Goal: Transaction & Acquisition: Download file/media

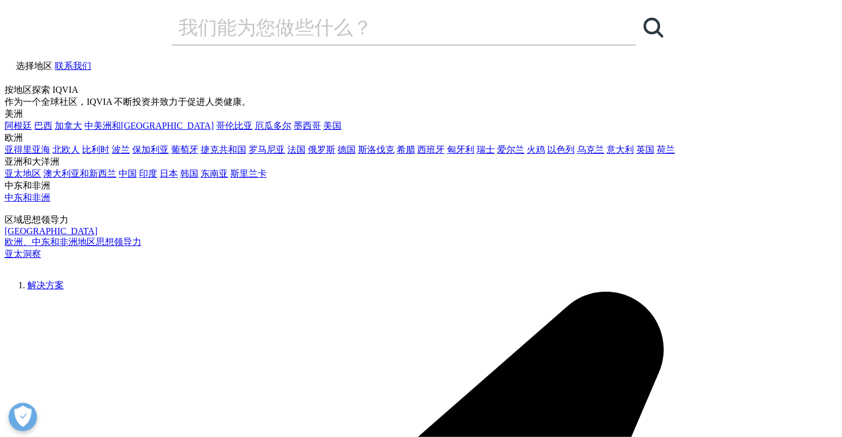
checkbox input "true"
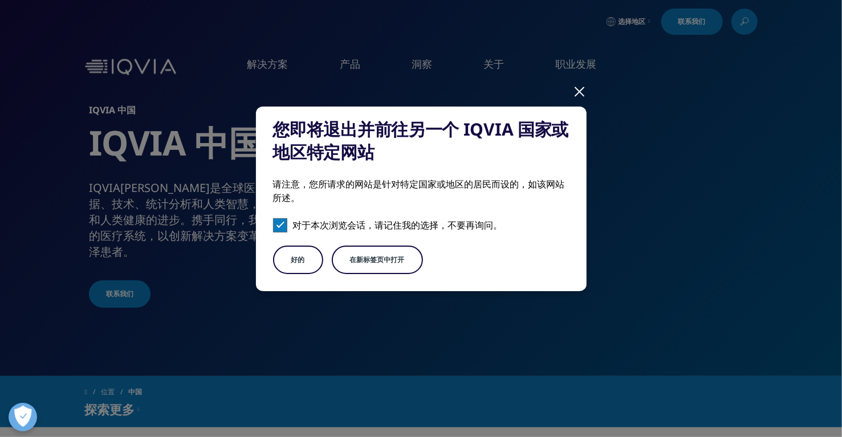
click at [379, 262] on font "在新标签页中打开" at bounding box center [377, 260] width 55 height 10
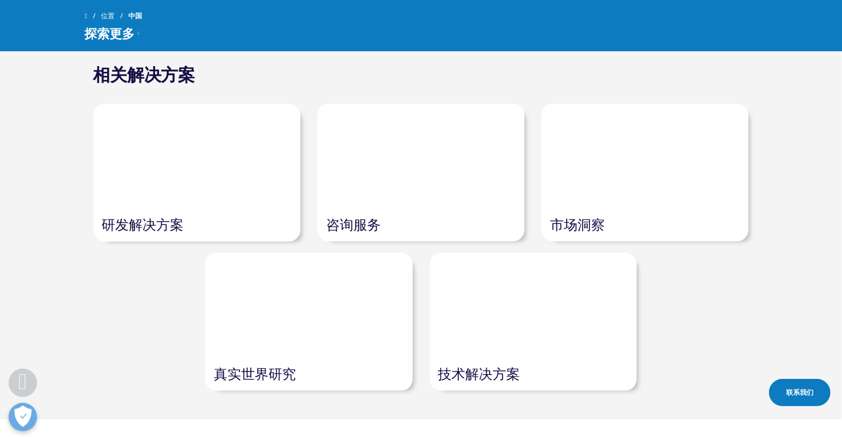
scroll to position [912, 0]
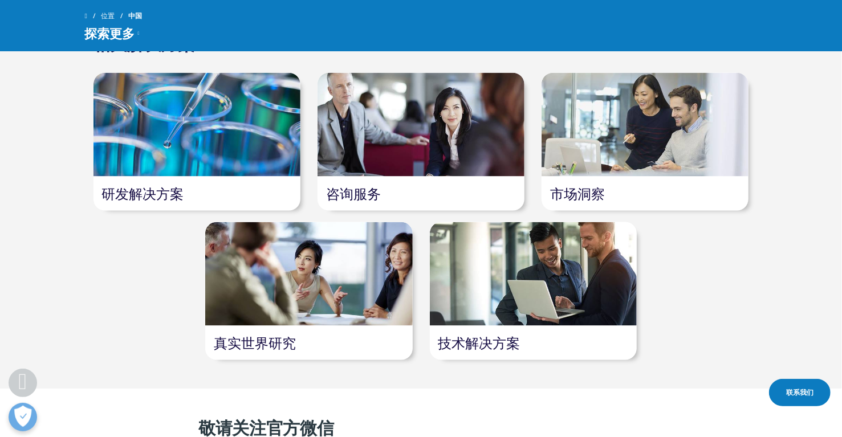
click at [578, 193] on link "市场洞察" at bounding box center [577, 193] width 55 height 19
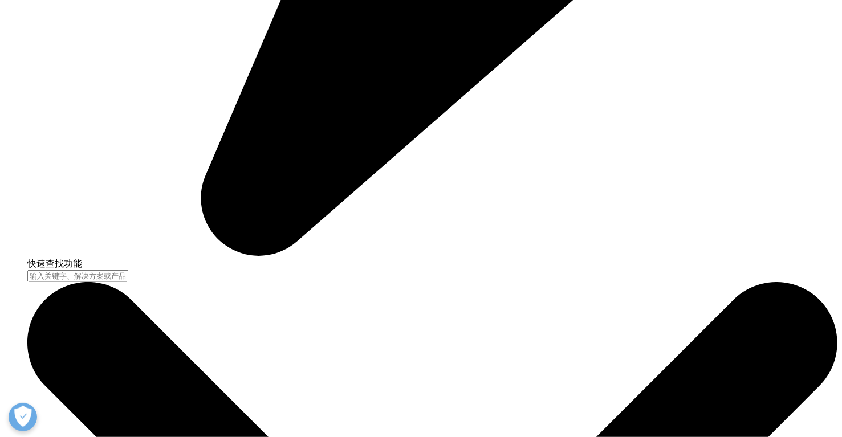
scroll to position [3420, 0]
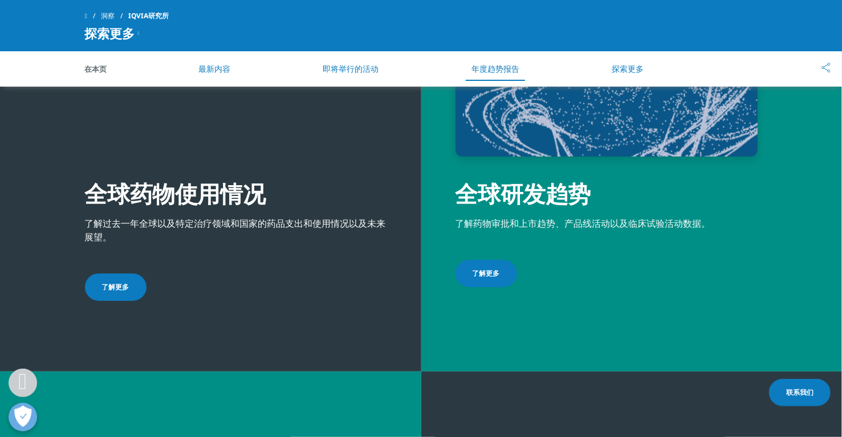
click at [491, 268] on font "了解更多" at bounding box center [485, 273] width 27 height 10
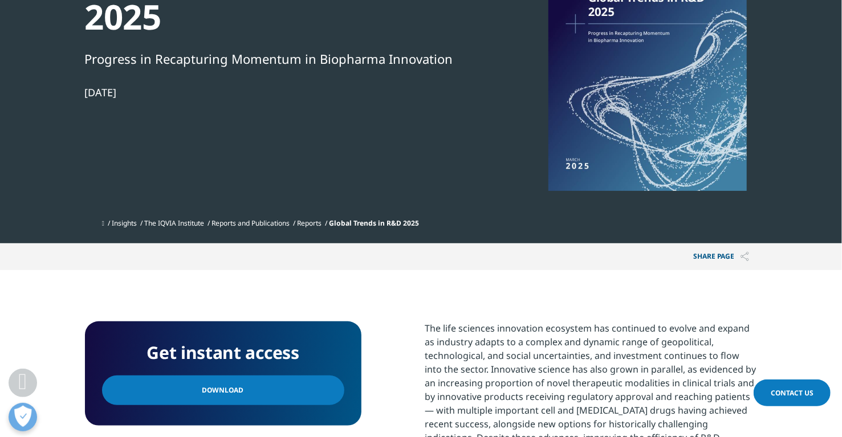
scroll to position [285, 0]
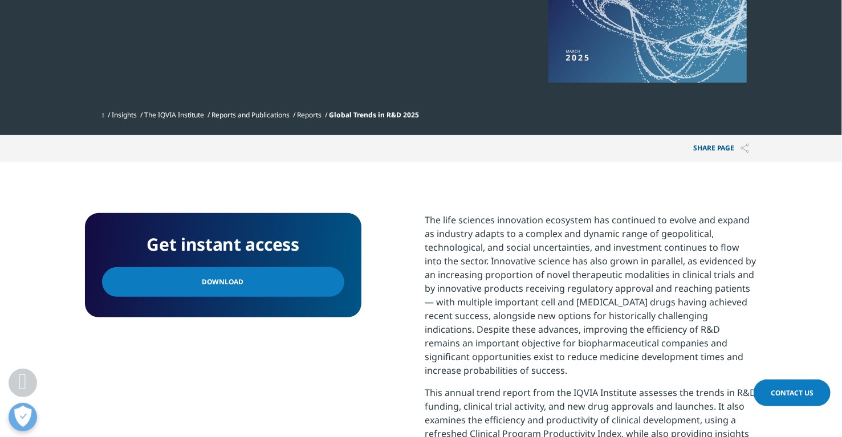
click at [267, 283] on link "Download" at bounding box center [223, 282] width 242 height 30
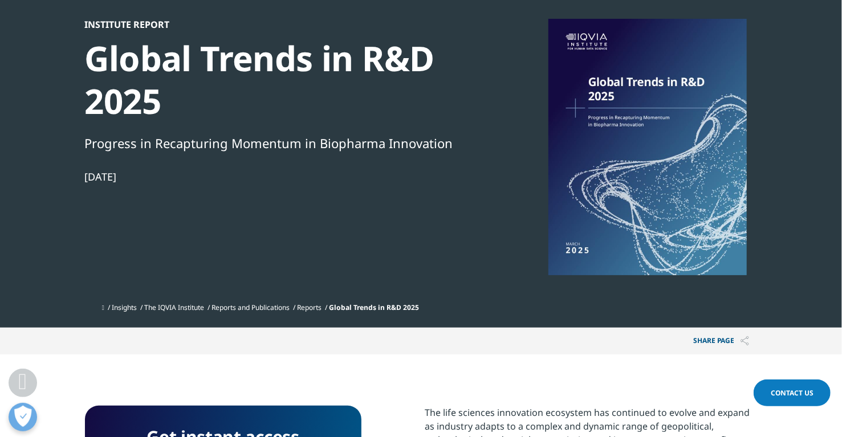
scroll to position [0, 0]
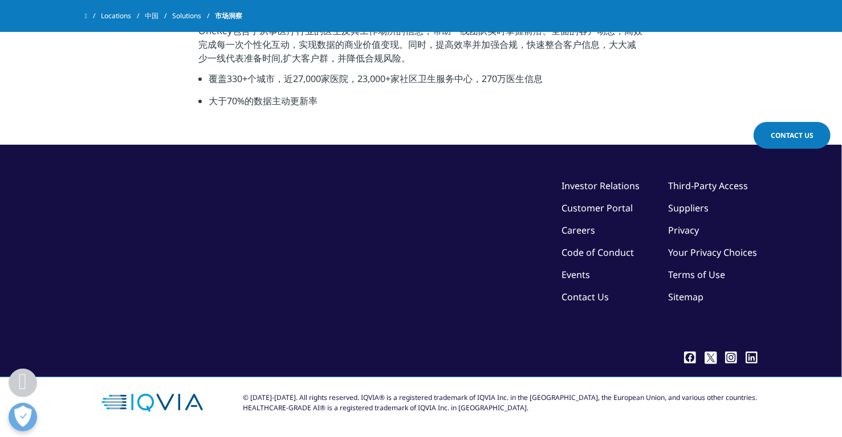
scroll to position [1719, 0]
